Goal: Task Accomplishment & Management: Manage account settings

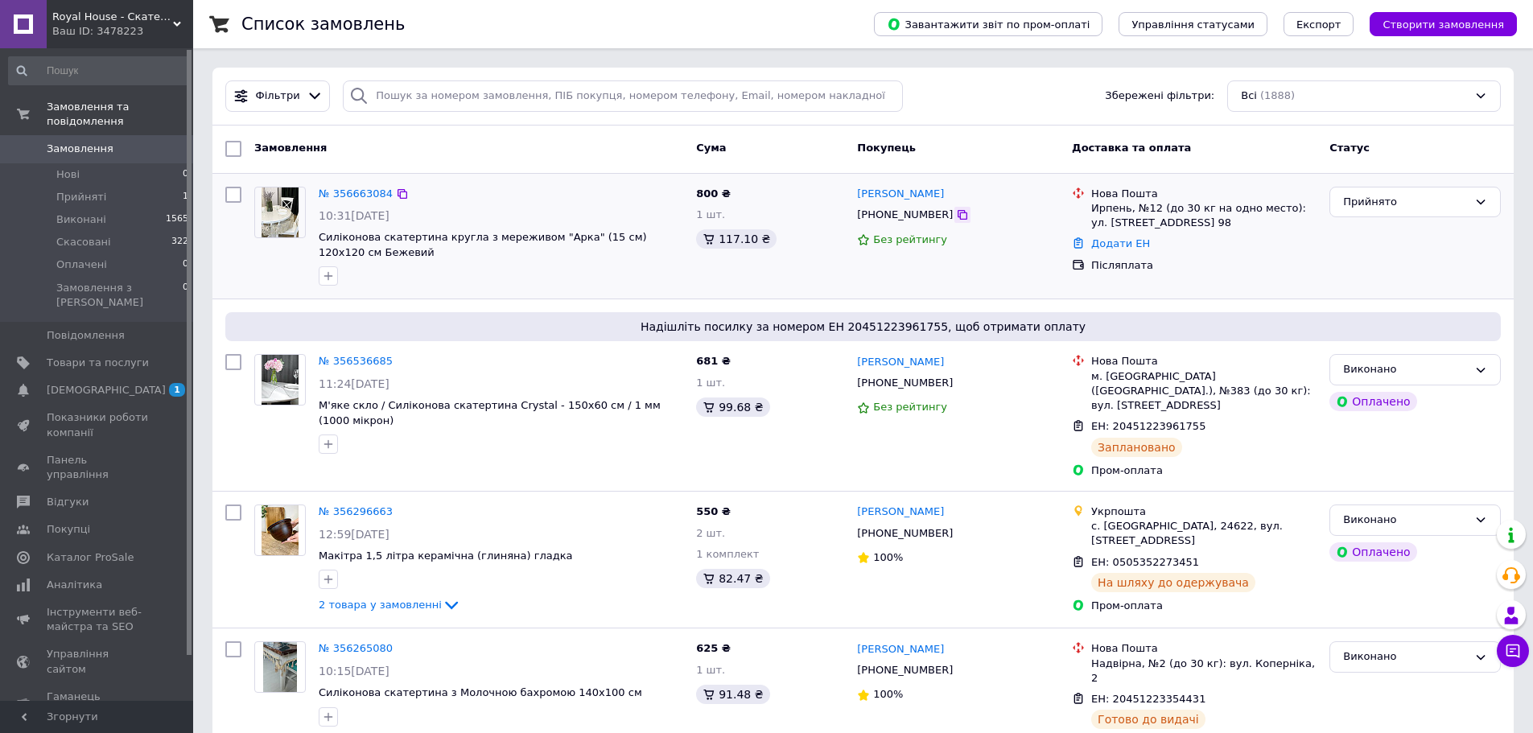
click at [955, 219] on div at bounding box center [963, 215] width 16 height 16
click at [956, 211] on icon at bounding box center [962, 214] width 13 height 13
